Goal: Task Accomplishment & Management: Manage account settings

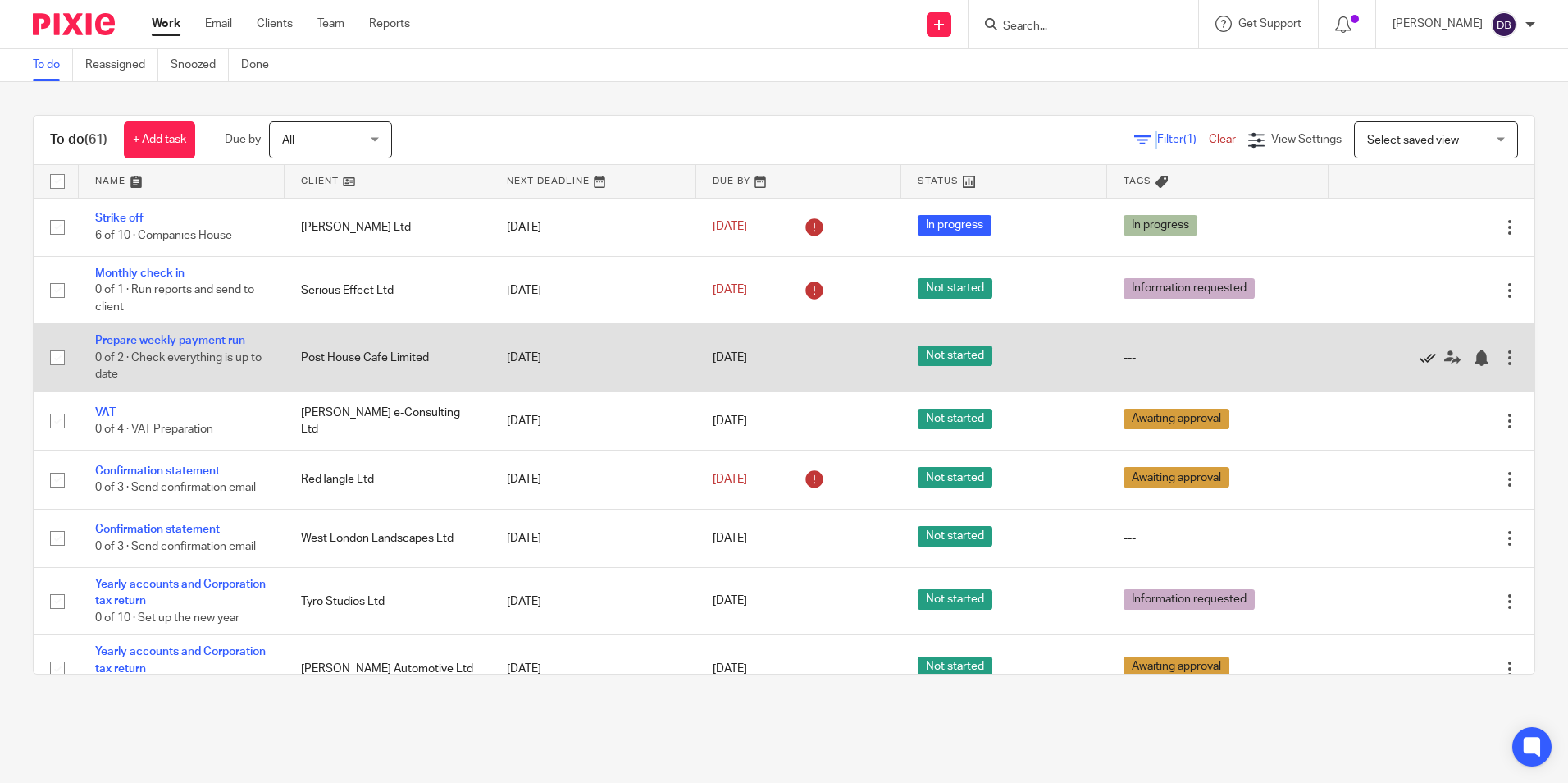
click at [1420, 354] on icon at bounding box center [1428, 358] width 16 height 16
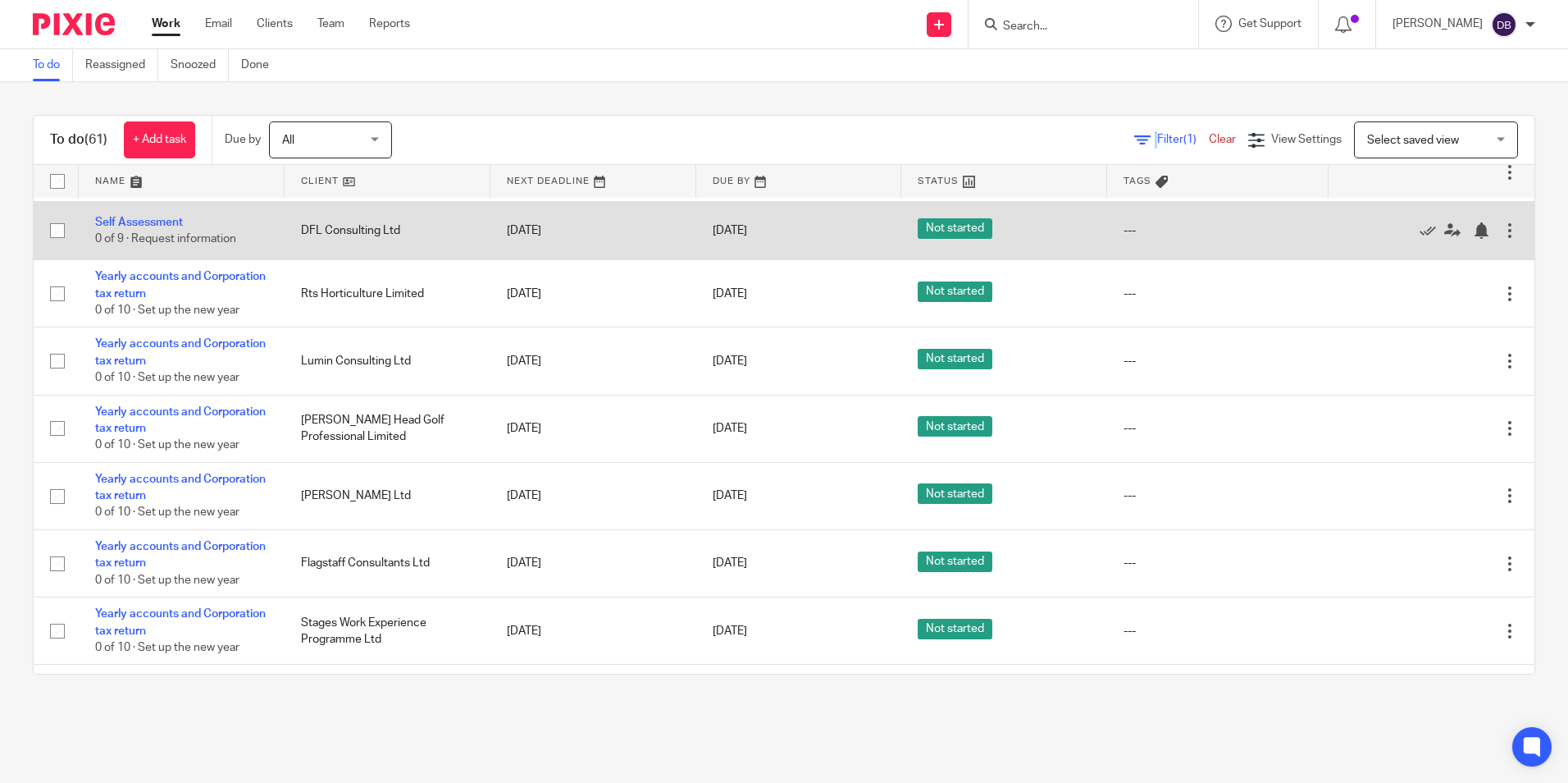
scroll to position [3186, 0]
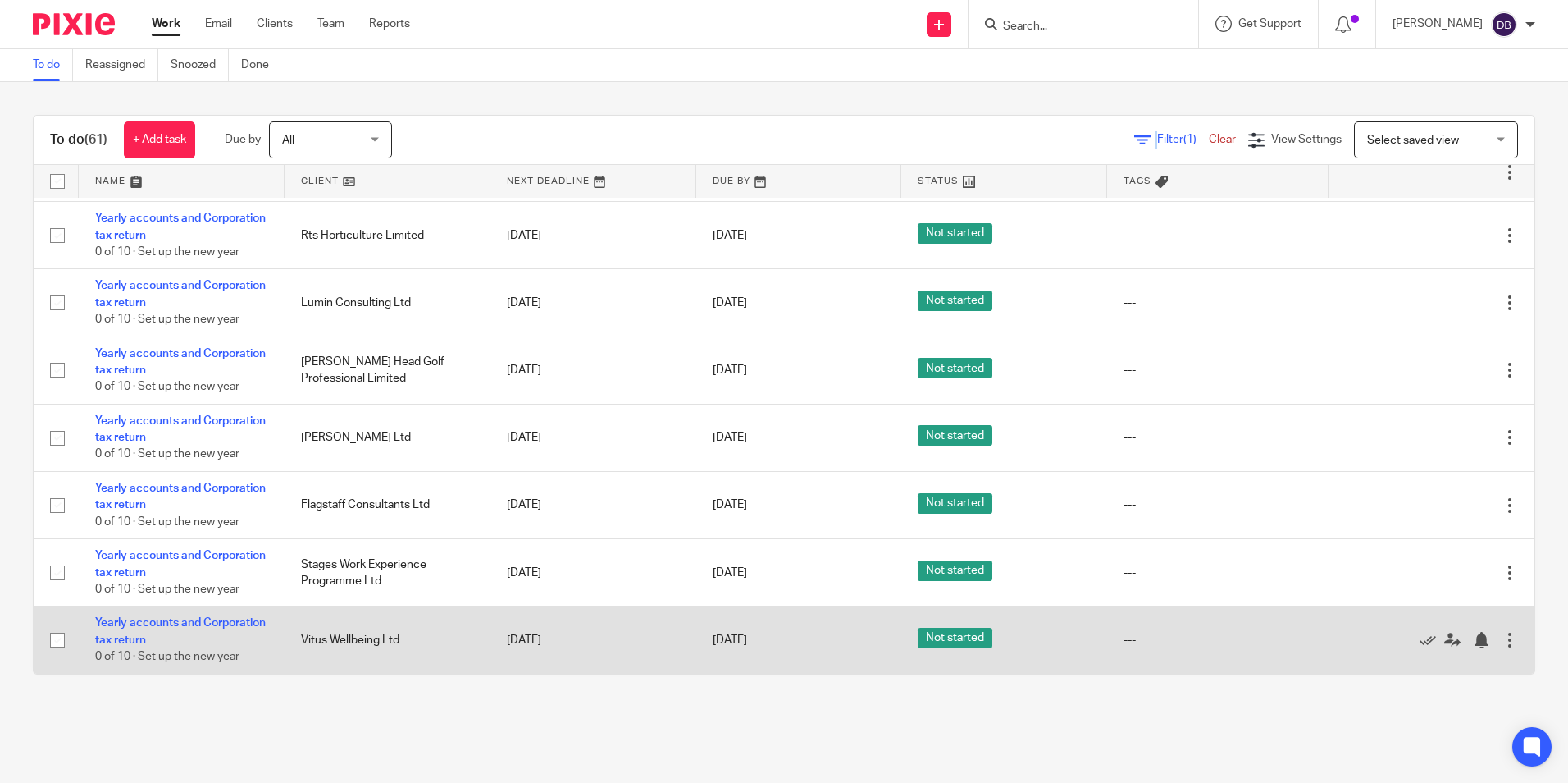
click at [143, 614] on td "Yearly accounts and Corporation tax return 0 of 10 · Set up the new year" at bounding box center [182, 639] width 206 height 67
click at [146, 622] on link "Yearly accounts and Corporation tax return" at bounding box center [180, 631] width 171 height 28
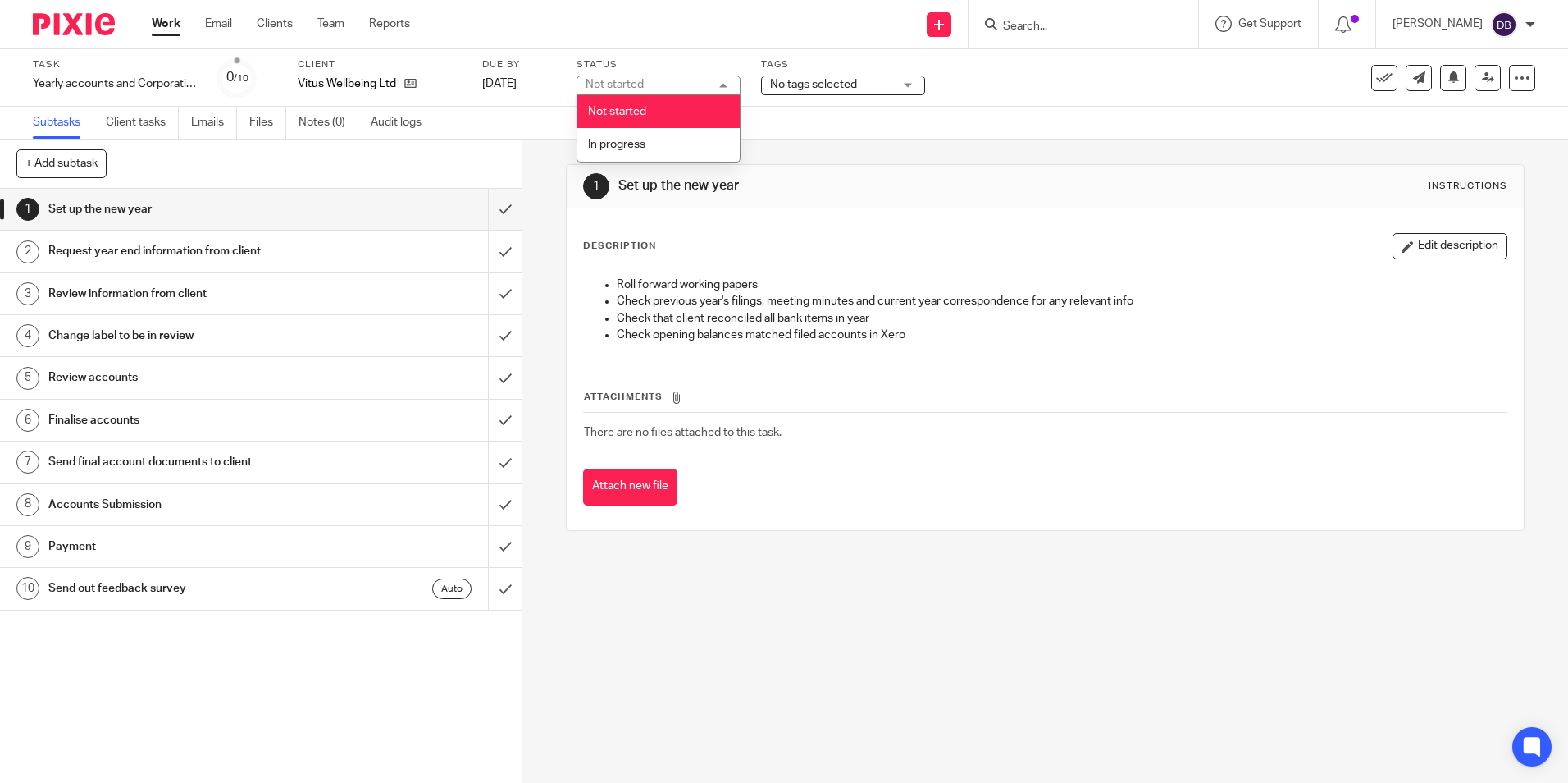
click at [806, 79] on span "No tags selected" at bounding box center [813, 85] width 87 height 12
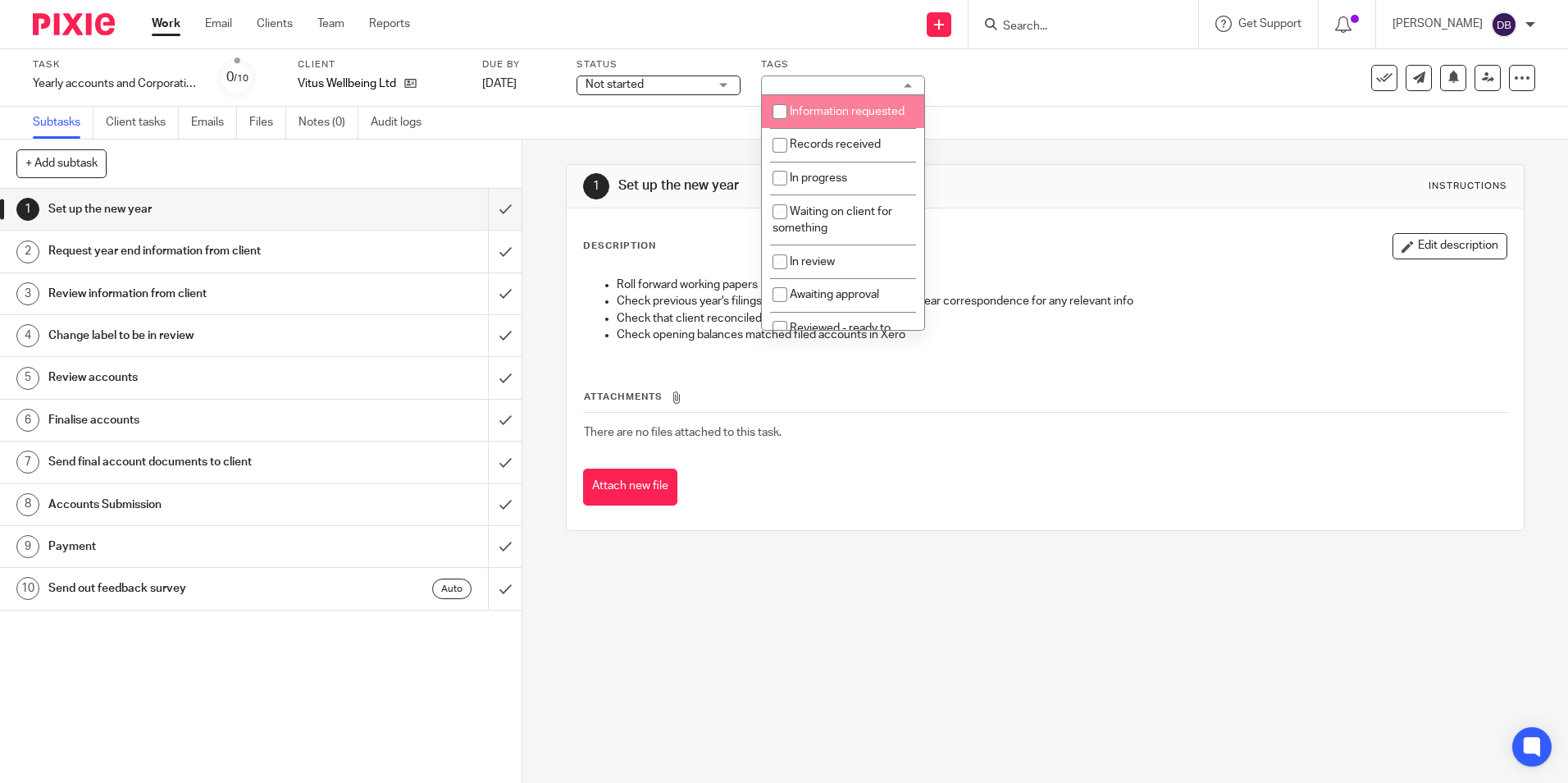
click at [820, 117] on span "Information requested" at bounding box center [846, 112] width 115 height 12
checkbox input "true"
click at [45, 27] on img at bounding box center [74, 24] width 82 height 22
